Goal: Task Accomplishment & Management: Complete application form

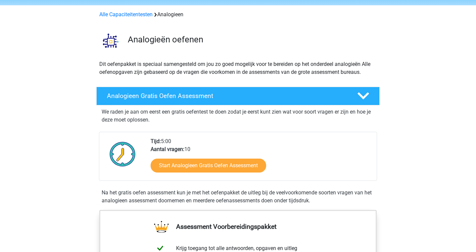
scroll to position [27, 0]
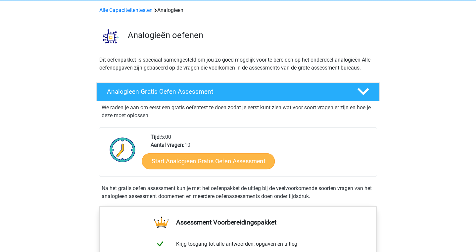
click at [243, 162] on link "Start Analogieen Gratis Oefen Assessment" at bounding box center [208, 161] width 133 height 16
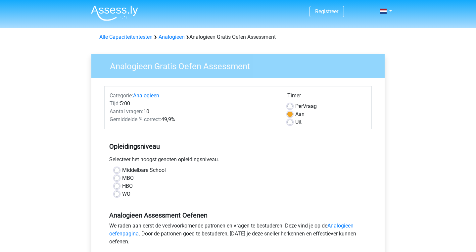
click at [127, 185] on label "HBO" at bounding box center [127, 186] width 11 height 8
click at [119, 185] on input "HBO" at bounding box center [116, 185] width 5 height 7
radio input "true"
click at [295, 119] on label "Uit" at bounding box center [298, 122] width 6 height 8
click at [289, 119] on input "Uit" at bounding box center [289, 121] width 5 height 7
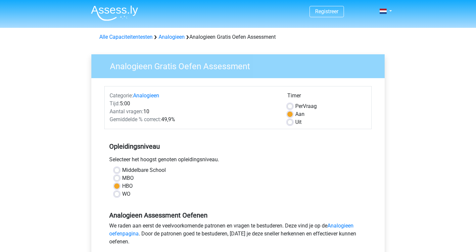
radio input "true"
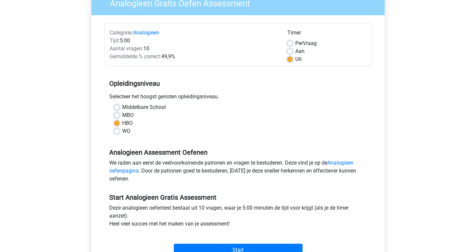
scroll to position [67, 0]
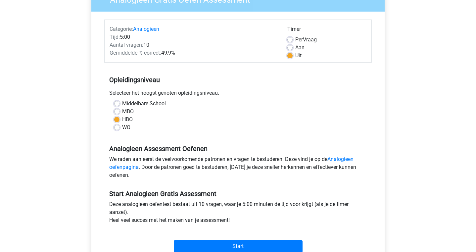
click at [295, 47] on label "Aan" at bounding box center [299, 48] width 9 height 8
click at [290, 47] on input "Aan" at bounding box center [289, 47] width 5 height 7
radio input "true"
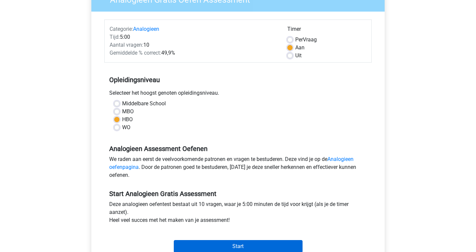
click at [258, 242] on input "Start" at bounding box center [238, 246] width 129 height 13
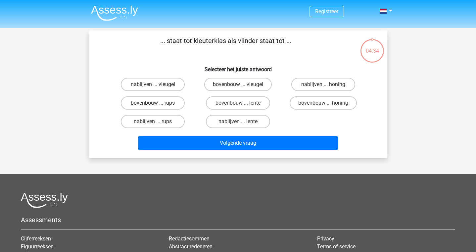
click at [177, 104] on label "bovenbouw ... rups" at bounding box center [153, 102] width 64 height 13
click at [157, 104] on input "bovenbouw ... rups" at bounding box center [155, 105] width 4 height 4
radio input "true"
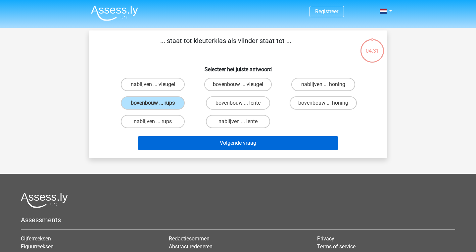
click at [231, 146] on button "Volgende vraag" at bounding box center [238, 143] width 200 height 14
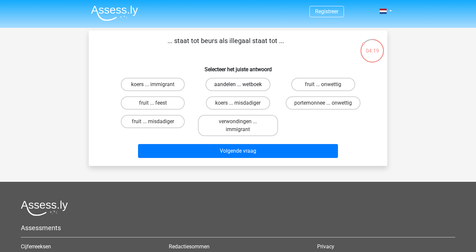
click at [238, 83] on label "aandelen ... wetboek" at bounding box center [238, 84] width 65 height 13
click at [238, 84] on input "aandelen ... wetboek" at bounding box center [240, 86] width 4 height 4
radio input "true"
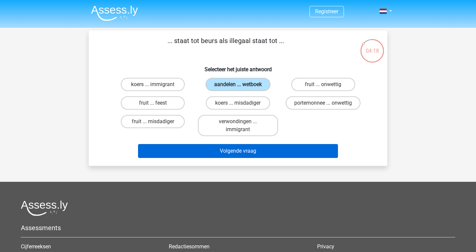
click at [256, 154] on button "Volgende vraag" at bounding box center [238, 151] width 200 height 14
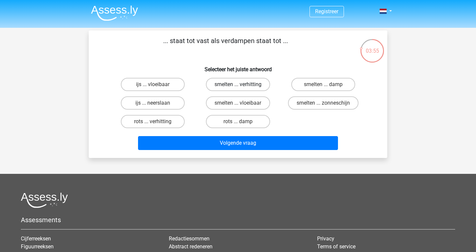
click at [252, 84] on label "smelten ... verhitting" at bounding box center [238, 84] width 64 height 13
click at [242, 84] on input "smelten ... verhitting" at bounding box center [240, 86] width 4 height 4
radio input "true"
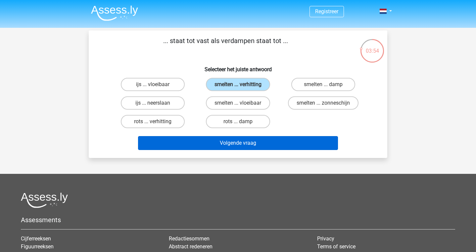
click at [255, 143] on button "Volgende vraag" at bounding box center [238, 143] width 200 height 14
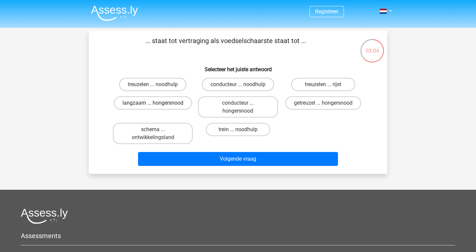
click at [165, 109] on label "langzaam ... hongersnood" at bounding box center [153, 102] width 78 height 13
click at [157, 107] on input "langzaam ... hongersnood" at bounding box center [155, 105] width 4 height 4
radio input "true"
click at [170, 103] on label "langzaam ... hongersnood" at bounding box center [153, 102] width 78 height 13
click at [157, 103] on input "langzaam ... hongersnood" at bounding box center [155, 105] width 4 height 4
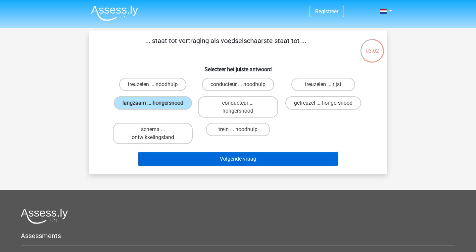
click at [245, 162] on button "Volgende vraag" at bounding box center [238, 159] width 200 height 14
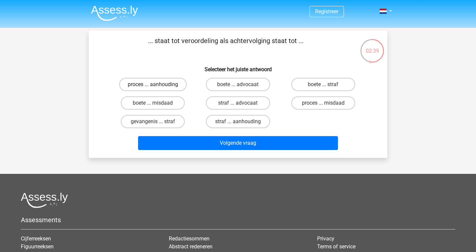
click at [173, 82] on label "proces ... aanhouding" at bounding box center [153, 84] width 68 height 13
click at [157, 84] on input "proces ... aanhouding" at bounding box center [155, 86] width 4 height 4
radio input "true"
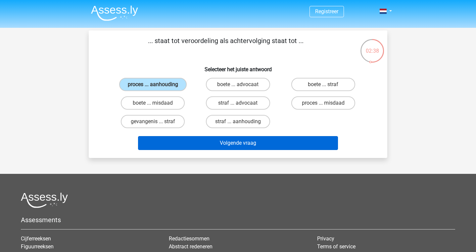
click at [233, 145] on button "Volgende vraag" at bounding box center [238, 143] width 200 height 14
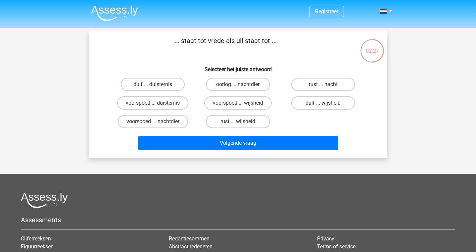
click at [319, 106] on label "duif ... wijsheid" at bounding box center [323, 102] width 64 height 13
click at [323, 106] on input "duif ... wijsheid" at bounding box center [325, 105] width 4 height 4
radio input "true"
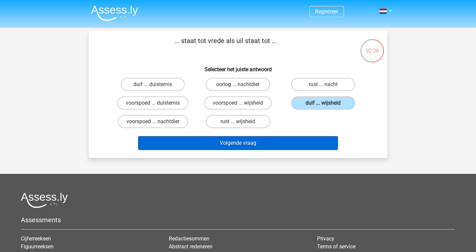
click at [296, 144] on button "Volgende vraag" at bounding box center [238, 143] width 200 height 14
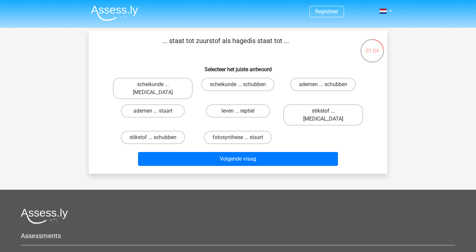
click at [307, 104] on label "stikstof ... krokodil" at bounding box center [323, 114] width 80 height 21
click at [323, 111] on input "stikstof ... krokodil" at bounding box center [325, 113] width 4 height 4
radio input "true"
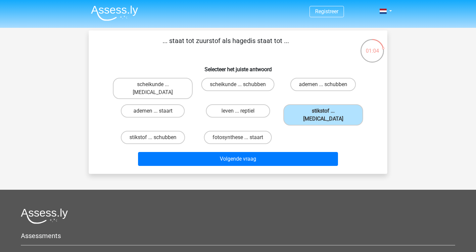
click at [286, 147] on div "Volgende vraag" at bounding box center [237, 158] width 277 height 22
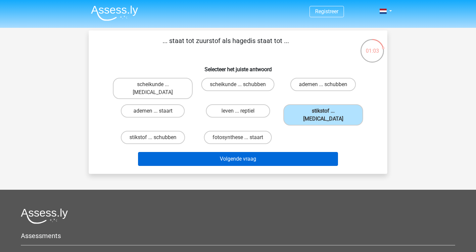
click at [280, 152] on button "Volgende vraag" at bounding box center [238, 159] width 200 height 14
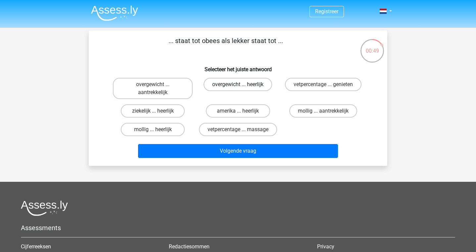
click at [254, 88] on label "overgewicht ... heerlijk" at bounding box center [238, 84] width 69 height 13
click at [242, 88] on input "overgewicht ... heerlijk" at bounding box center [240, 86] width 4 height 4
radio input "true"
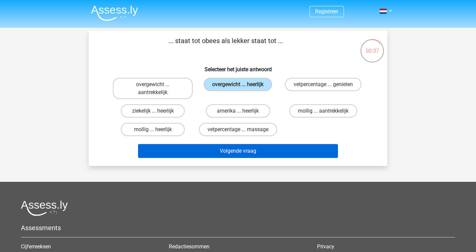
click at [259, 155] on button "Volgende vraag" at bounding box center [238, 151] width 200 height 14
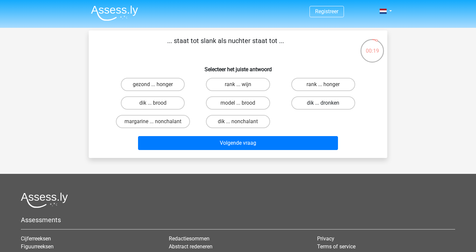
click at [312, 105] on label "dik ... dronken" at bounding box center [323, 102] width 64 height 13
click at [323, 105] on input "dik ... dronken" at bounding box center [325, 105] width 4 height 4
radio input "true"
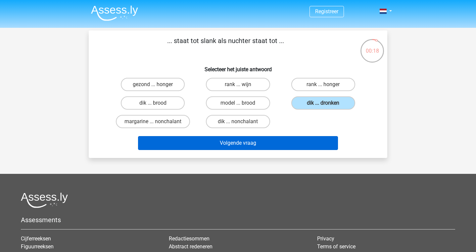
click at [285, 147] on button "Volgende vraag" at bounding box center [238, 143] width 200 height 14
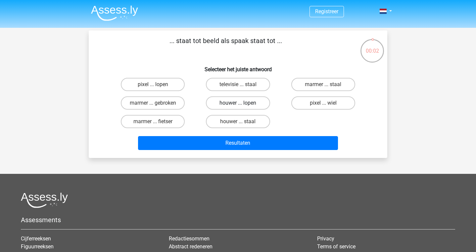
click at [264, 104] on label "houwer ... lopen" at bounding box center [238, 102] width 64 height 13
click at [242, 104] on input "houwer ... lopen" at bounding box center [240, 105] width 4 height 4
radio input "true"
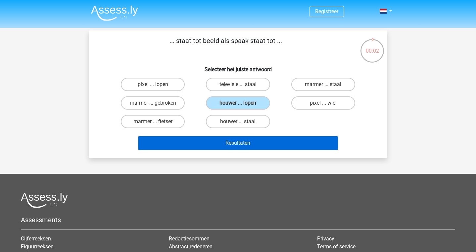
click at [271, 141] on button "Resultaten" at bounding box center [238, 143] width 200 height 14
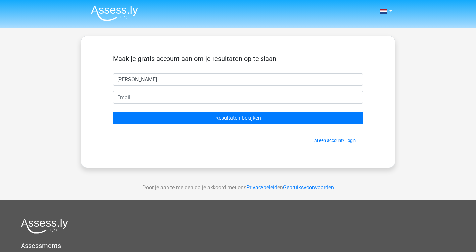
type input "kim"
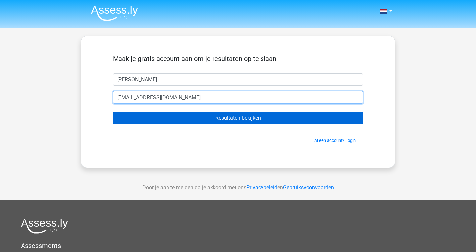
type input "kimmie_vanheteren@hotmail.com"
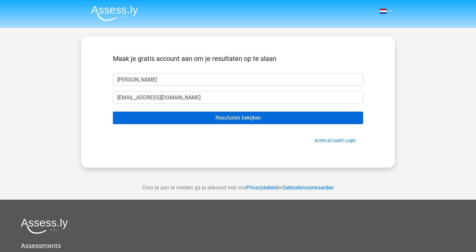
click at [247, 118] on input "Resultaten bekijken" at bounding box center [238, 118] width 250 height 13
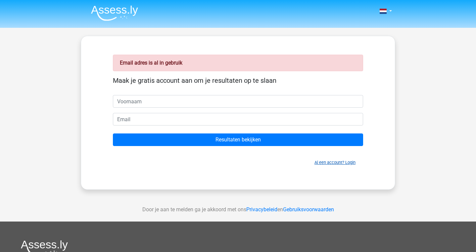
click at [320, 160] on link "Al een account? Login" at bounding box center [334, 162] width 41 height 5
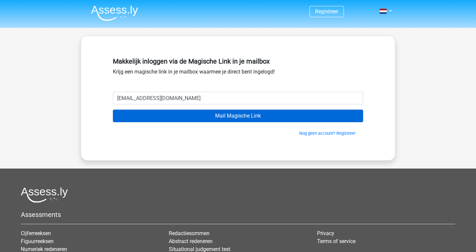
type input "kimmie_vanheteren@hotmail.com"
click at [249, 118] on input "Mail Magische Link" at bounding box center [238, 116] width 250 height 13
